Goal: Browse casually

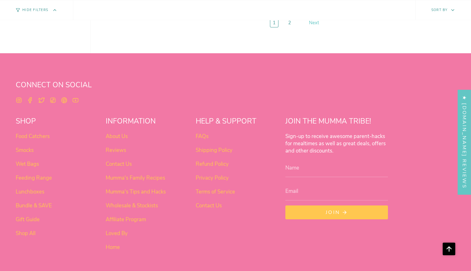
scroll to position [2415, 0]
